Goal: Task Accomplishment & Management: Complete application form

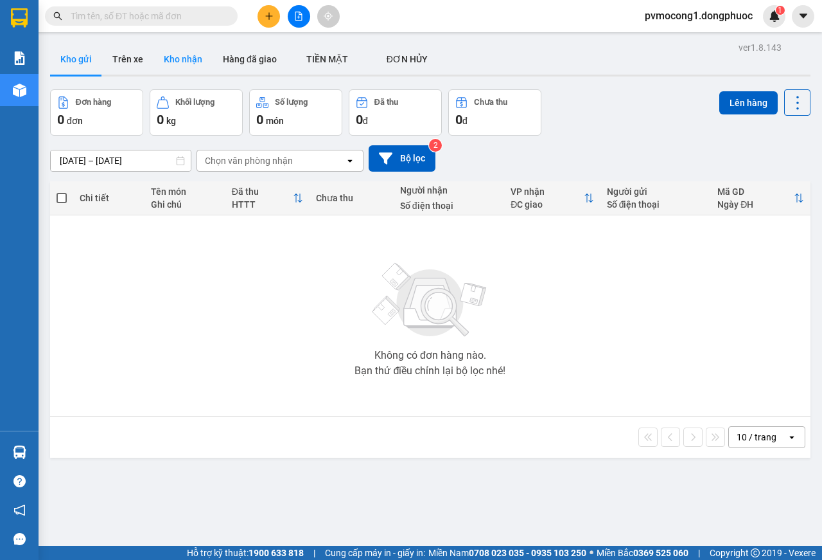
click at [177, 48] on button "Kho nhận" at bounding box center [183, 59] width 59 height 31
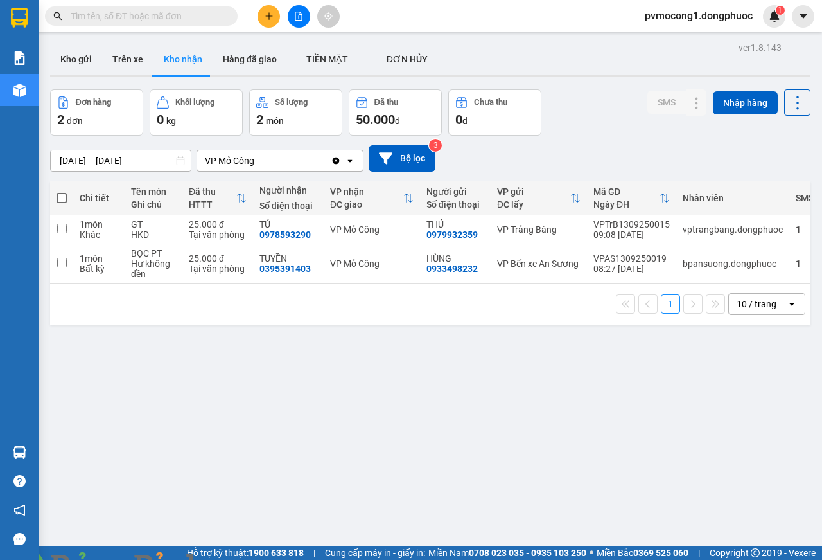
click at [236, 559] on img at bounding box center [233, 567] width 8 height 8
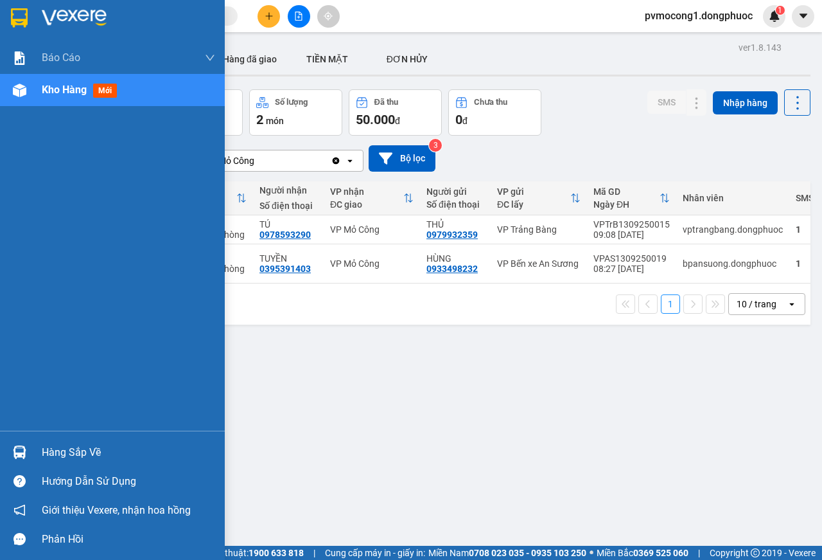
click at [56, 452] on div "Hàng sắp về" at bounding box center [128, 452] width 173 height 19
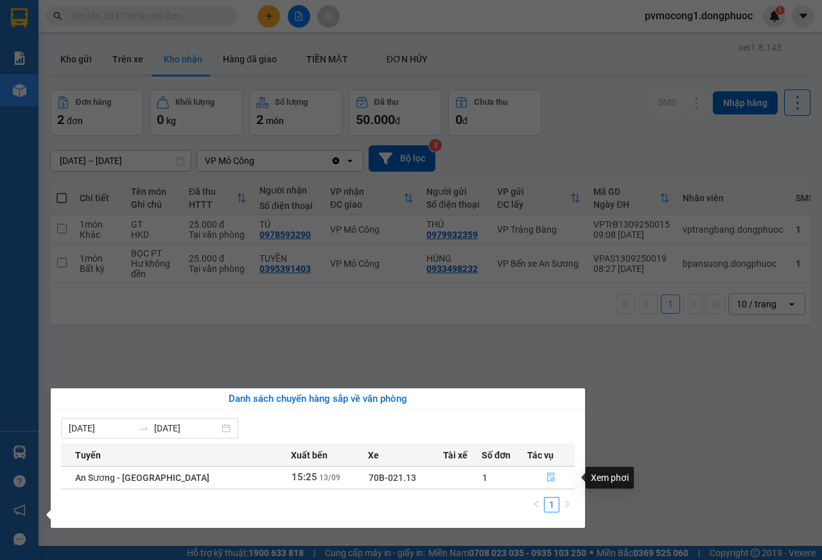
click at [547, 478] on icon "file-done" at bounding box center [551, 476] width 9 height 9
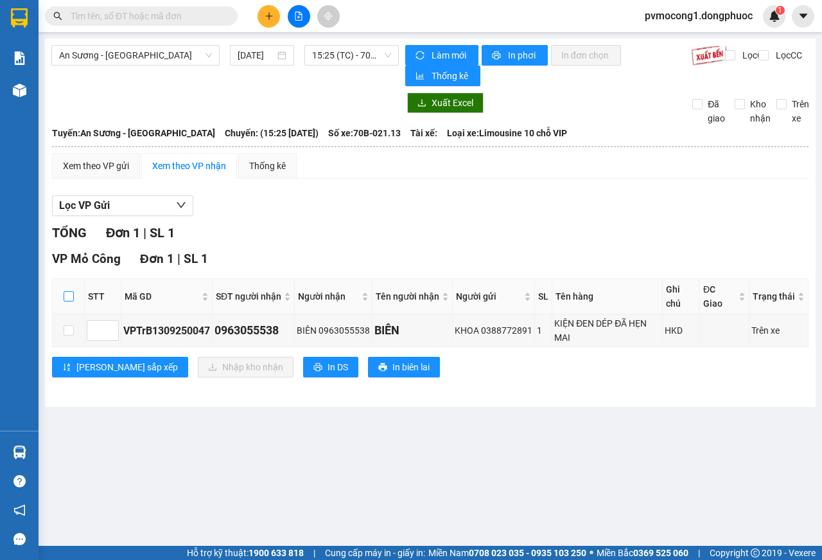
click at [67, 291] on input "checkbox" at bounding box center [69, 296] width 10 height 10
checkbox input "true"
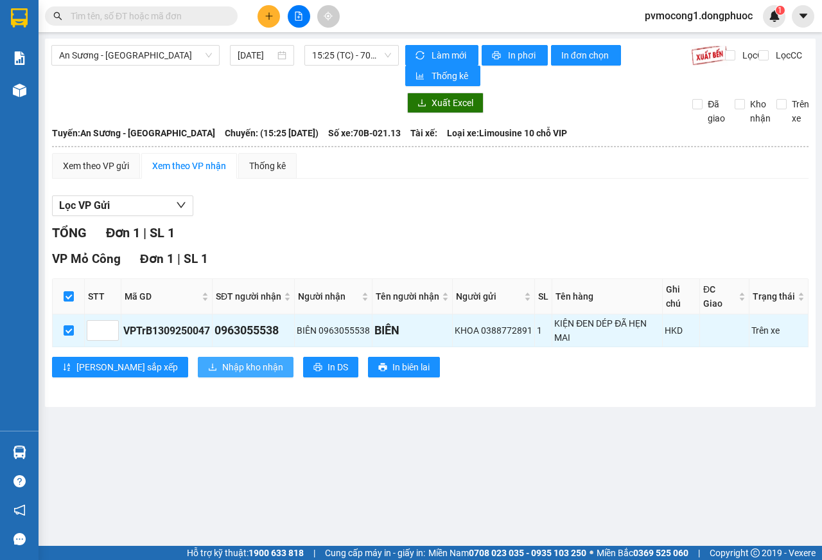
click at [222, 360] on span "Nhập kho nhận" at bounding box center [252, 367] width 61 height 14
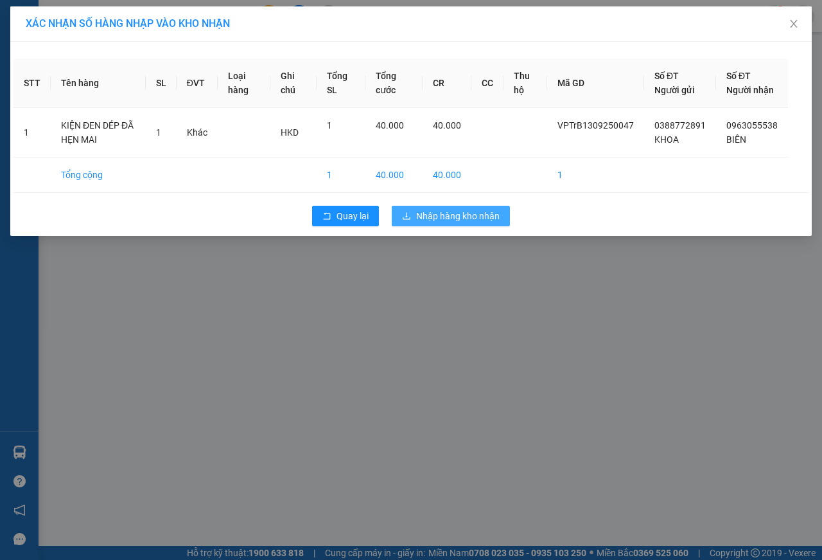
click at [468, 223] on span "Nhập hàng kho nhận" at bounding box center [458, 216] width 84 height 14
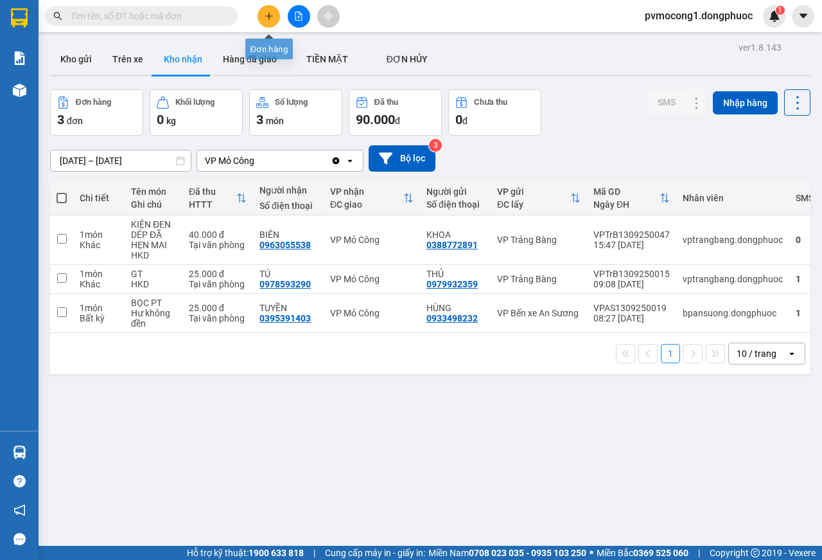
click at [269, 16] on icon "plus" at bounding box center [268, 15] width 7 height 1
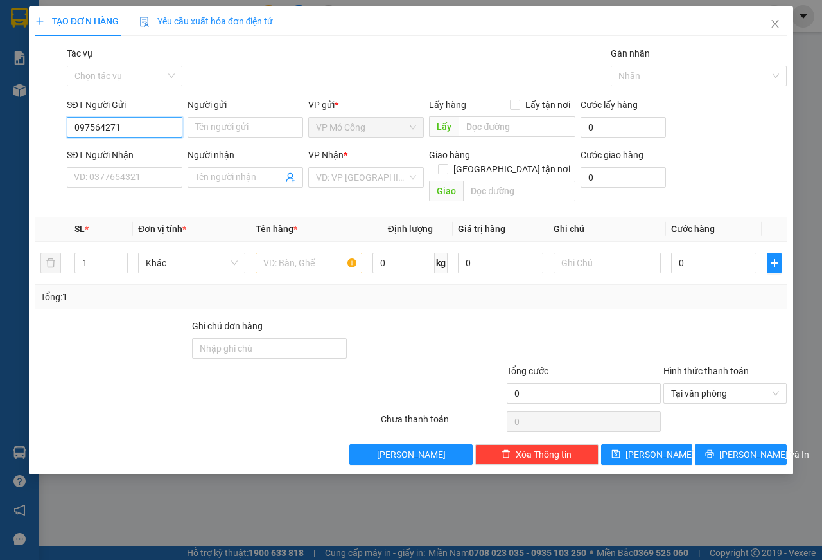
type input "0975642719"
click at [105, 150] on div "0975642719 - TUẤN" at bounding box center [138, 153] width 127 height 14
type input "TUẤN"
type input "0383703055"
type input "CHỊ HƯƠNG"
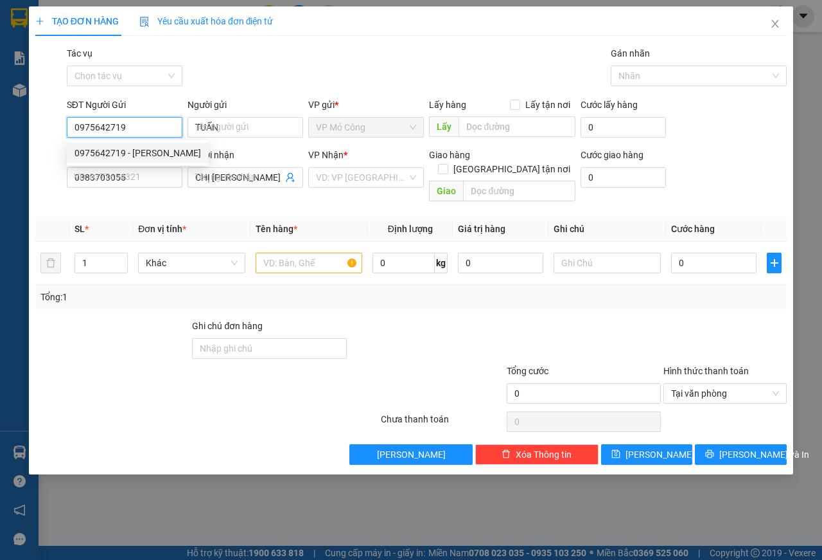
type input "20.000"
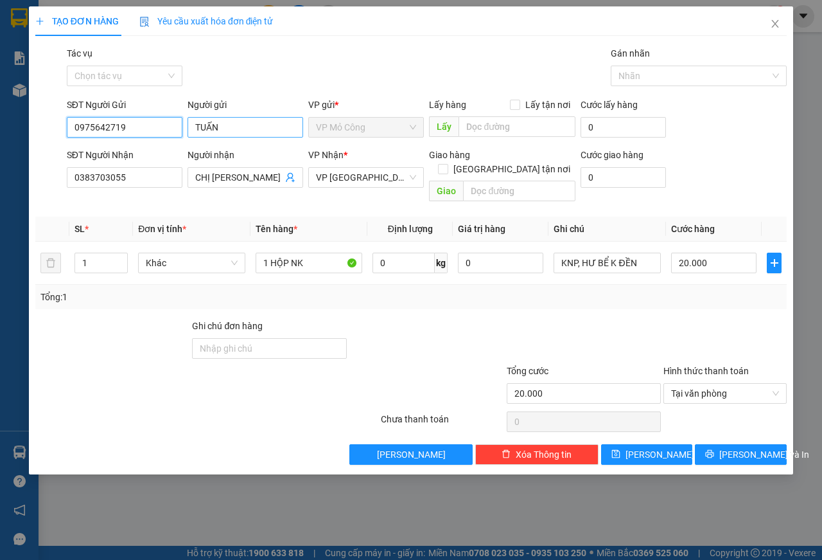
type input "0975642719"
click at [282, 125] on input "TUẤN" at bounding box center [246, 127] width 116 height 21
type input "T"
type input "NK BẢO AN"
drag, startPoint x: 128, startPoint y: 177, endPoint x: 0, endPoint y: 172, distance: 128.0
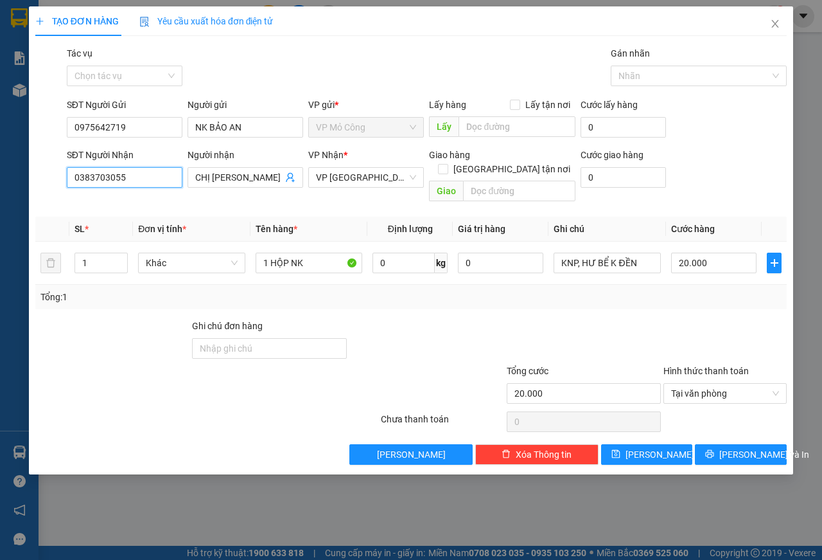
click at [0, 172] on div "TẠO ĐƠN HÀNG Yêu cầu xuất hóa đơn điện tử Transit Pickup Surcharge Ids Transit …" at bounding box center [411, 280] width 822 height 560
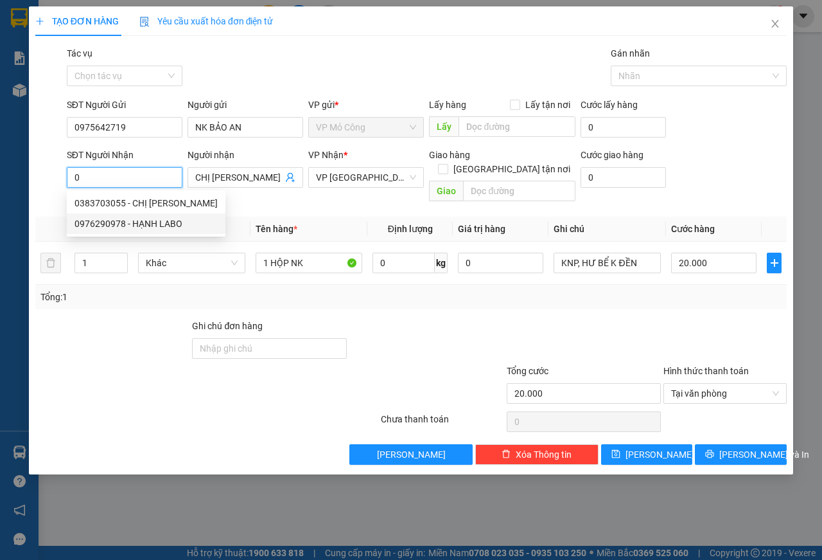
click at [116, 224] on div "0976290978 - HẠNH LABO" at bounding box center [146, 224] width 143 height 14
type input "0976290978"
type input "HẠNH LABO"
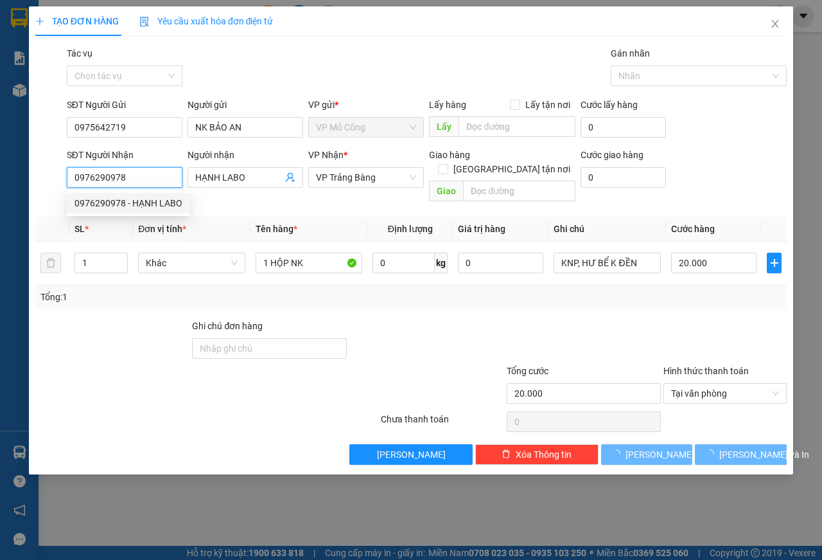
type input "25.000"
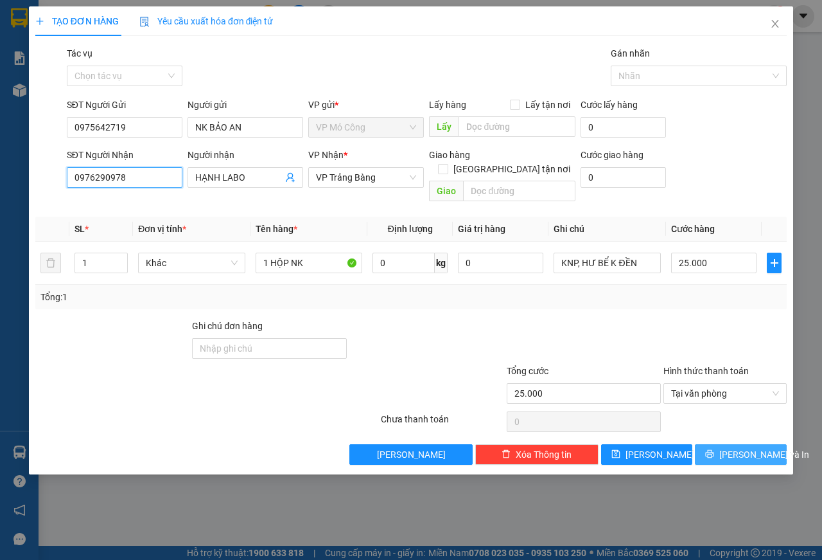
type input "0976290978"
click at [742, 447] on span "Lưu và In" at bounding box center [765, 454] width 90 height 14
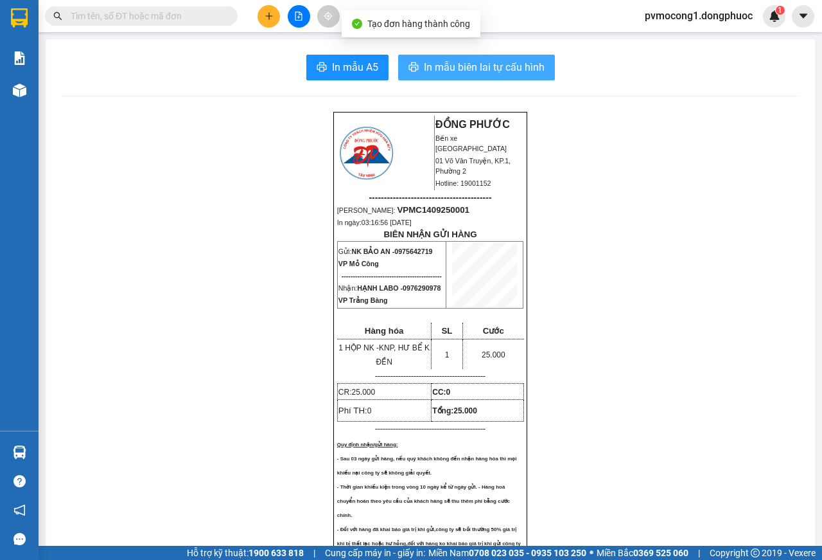
click at [458, 68] on span "In mẫu biên lai tự cấu hình" at bounding box center [484, 67] width 121 height 16
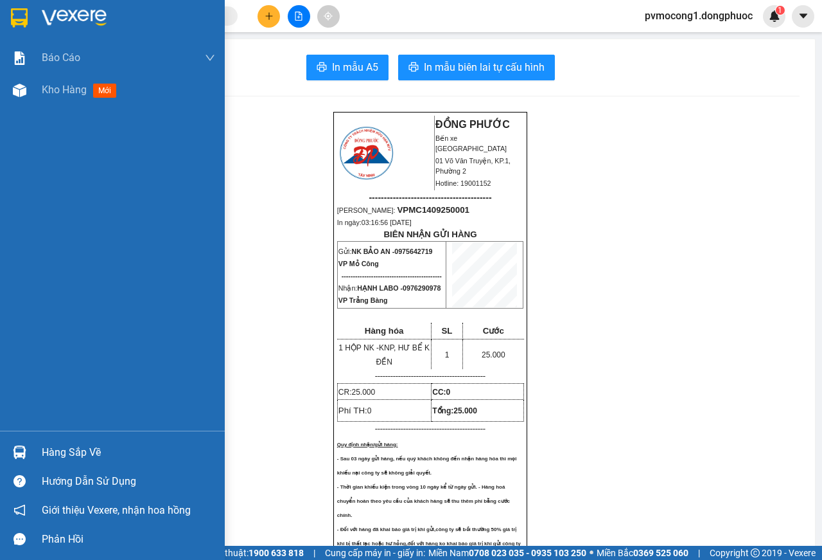
click at [21, 18] on img at bounding box center [19, 17] width 17 height 19
